Goal: Find specific page/section: Find specific page/section

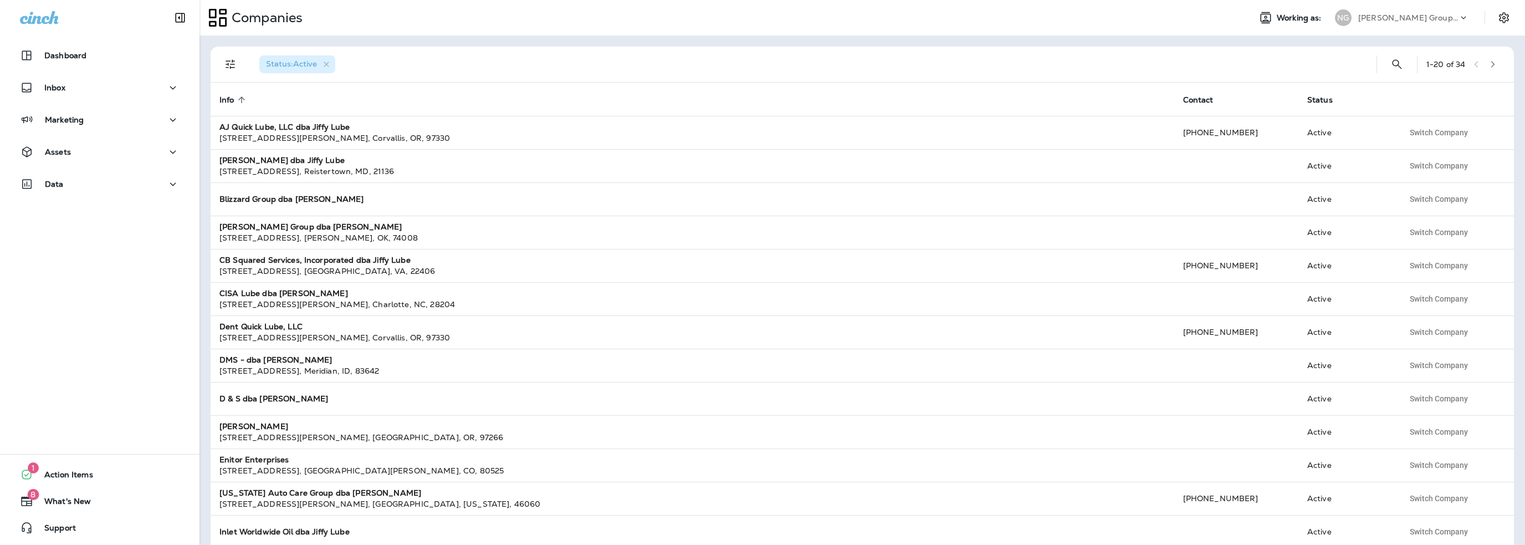
click at [1432, 23] on div "[PERSON_NAME] Group dba [PERSON_NAME]" at bounding box center [1409, 17] width 100 height 17
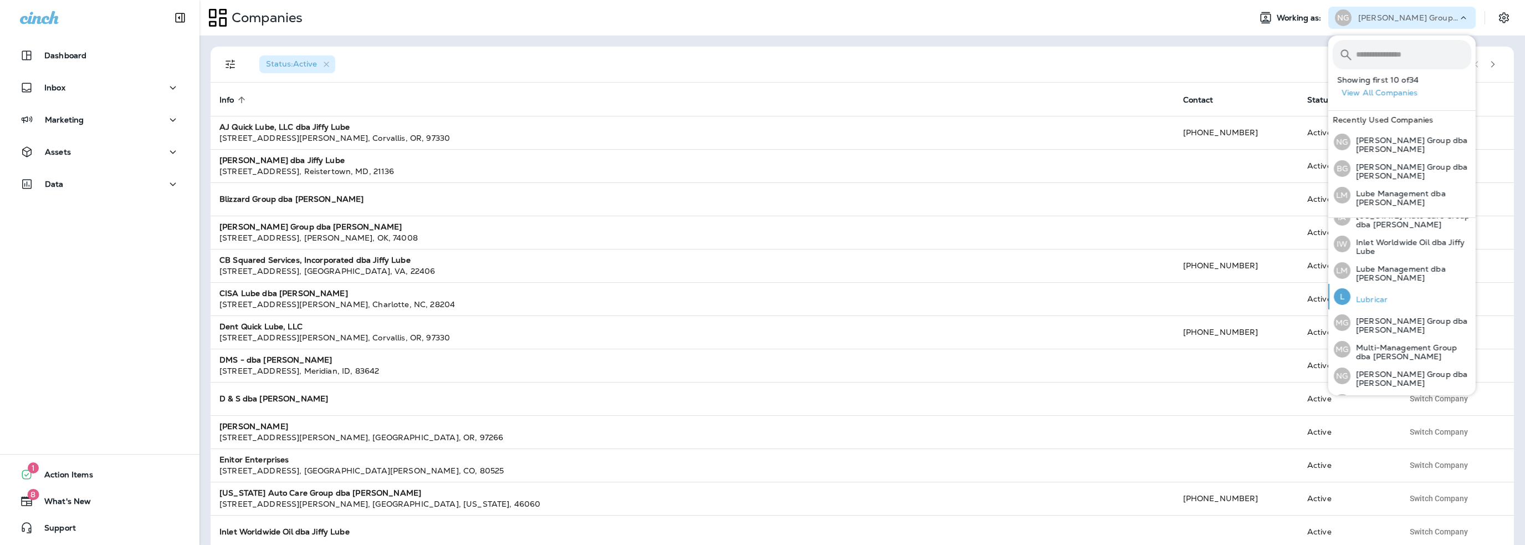
scroll to position [333, 0]
click at [1394, 291] on p "[PERSON_NAME] Group dba [PERSON_NAME]" at bounding box center [1411, 294] width 121 height 18
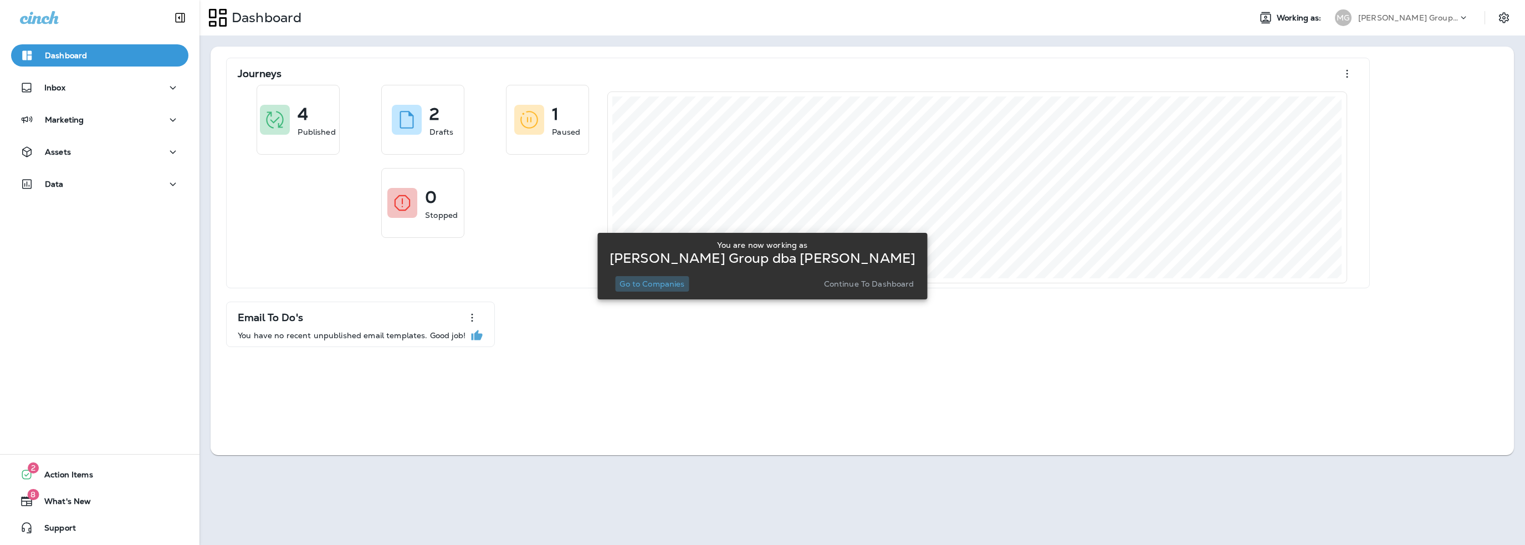
click at [676, 285] on p "Go to Companies" at bounding box center [652, 283] width 65 height 9
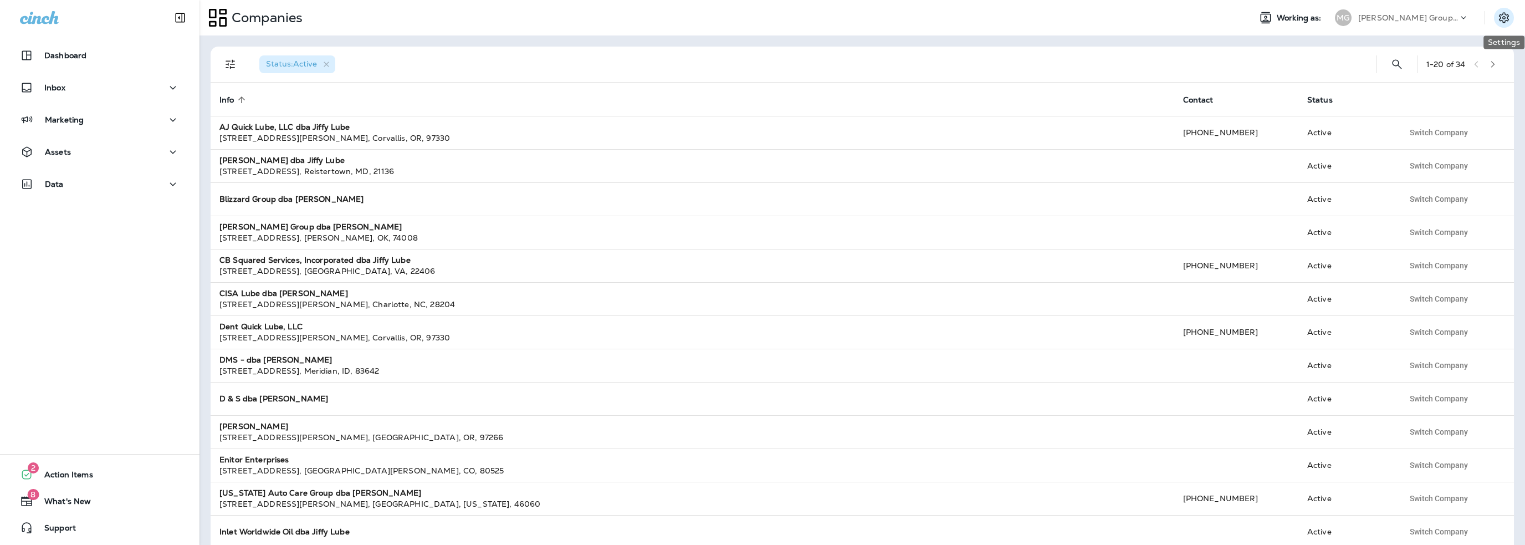
click at [1500, 14] on icon "Settings" at bounding box center [1504, 17] width 10 height 11
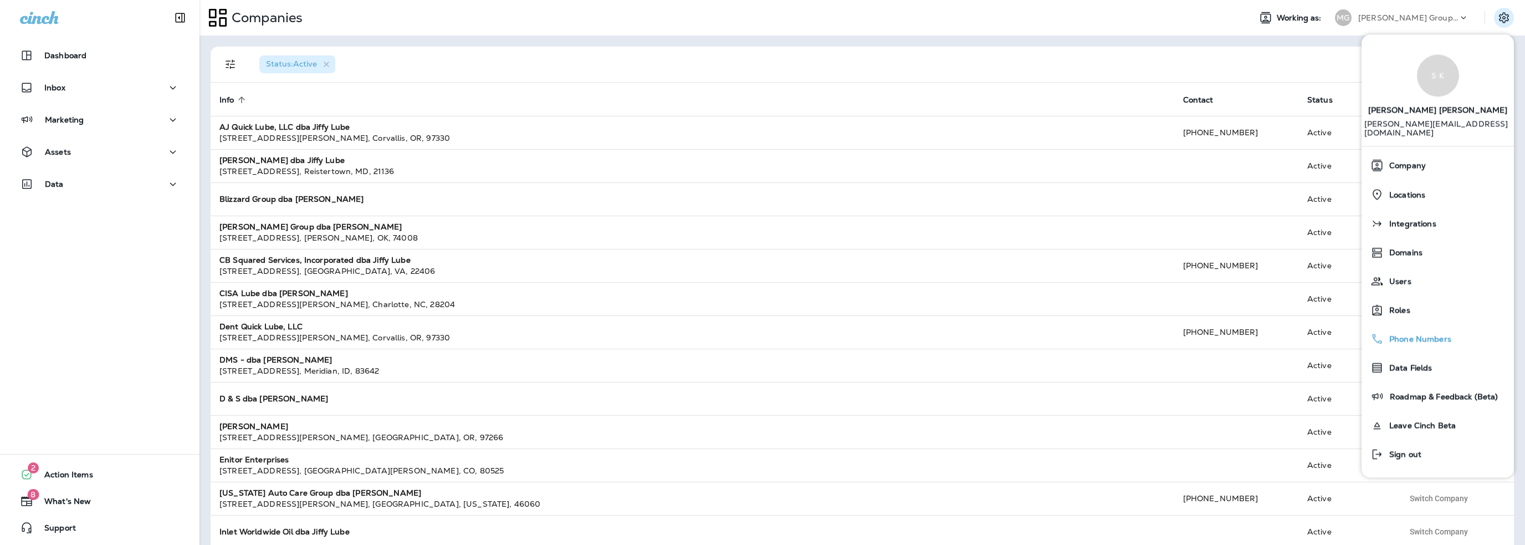
click at [1397, 335] on span "Phone Numbers" at bounding box center [1418, 339] width 68 height 9
